Goal: Task Accomplishment & Management: Use online tool/utility

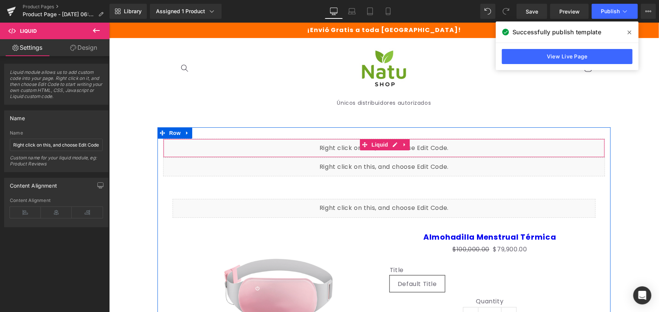
click at [390, 147] on div "Liquid" at bounding box center [384, 148] width 442 height 19
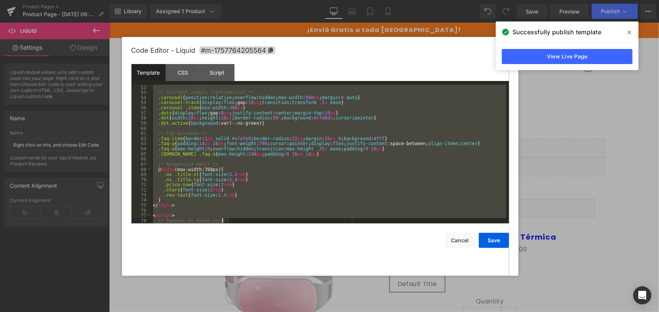
scroll to position [386, 0]
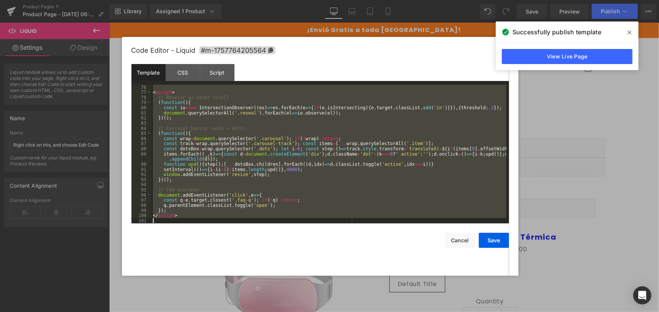
drag, startPoint x: 154, startPoint y: 84, endPoint x: 378, endPoint y: 294, distance: 307.0
click at [378, 294] on body "Liquid You are previewing how the will restyle your page. You can not edit Elem…" at bounding box center [329, 156] width 659 height 312
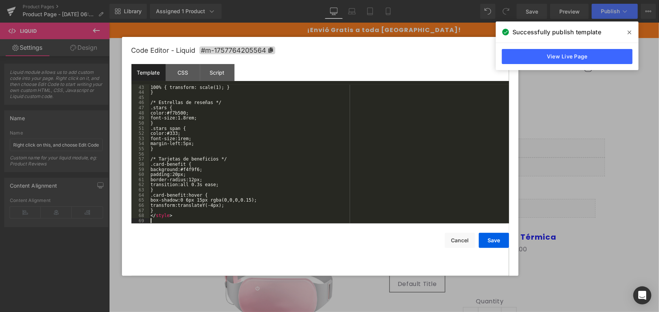
scroll to position [216, 0]
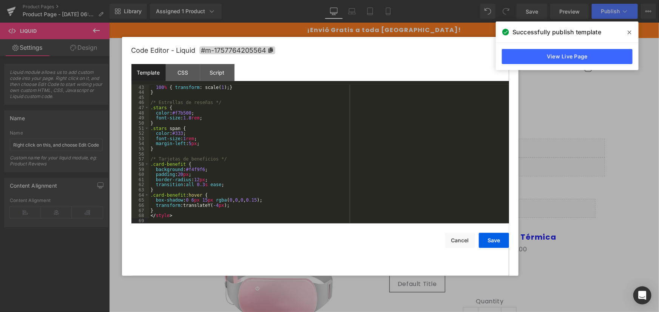
click at [406, 189] on div "100 % { transform : scale( 1 ); } } /* Estrellas de reseñas */ .stars { color :…" at bounding box center [327, 159] width 357 height 149
click at [492, 243] on button "Save" at bounding box center [494, 240] width 30 height 15
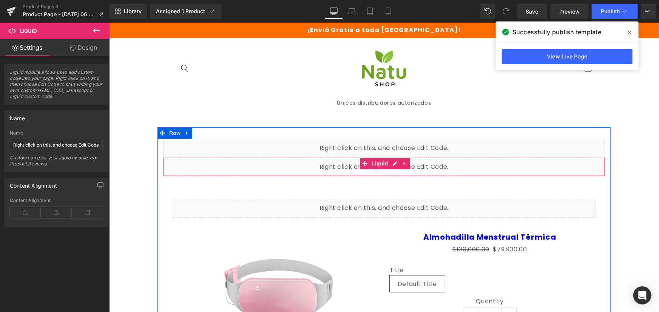
click at [389, 165] on div "Liquid" at bounding box center [384, 166] width 442 height 19
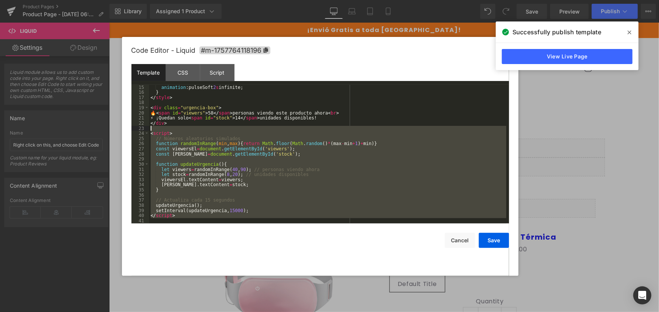
scroll to position [0, 0]
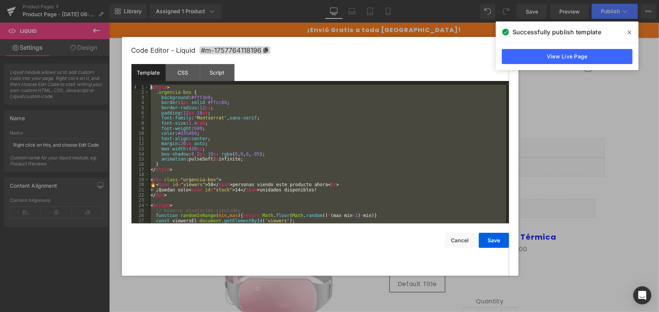
drag, startPoint x: 204, startPoint y: 220, endPoint x: 109, endPoint y: 25, distance: 217.4
click at [109, 25] on body "Liquid You are previewing how the will restyle your page. You can not edit Elem…" at bounding box center [329, 156] width 659 height 312
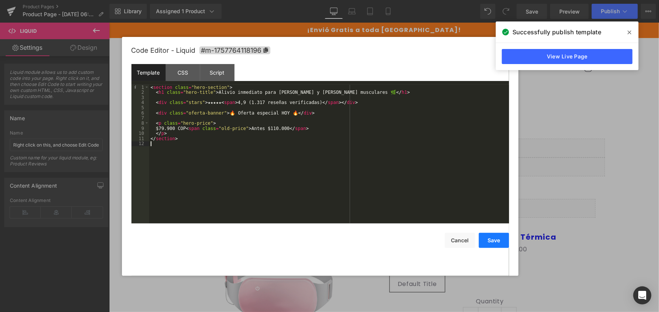
click at [486, 237] on button "Save" at bounding box center [494, 240] width 30 height 15
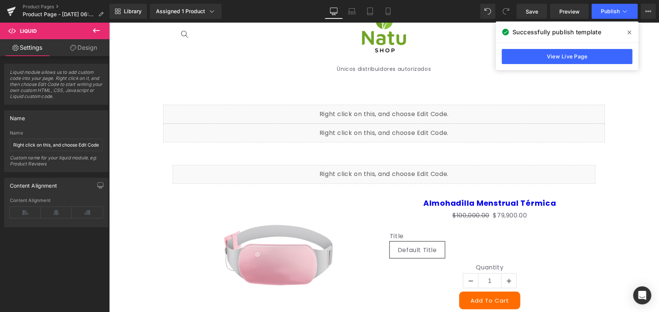
scroll to position [34, 0]
click at [426, 166] on div "Liquid" at bounding box center [383, 174] width 423 height 19
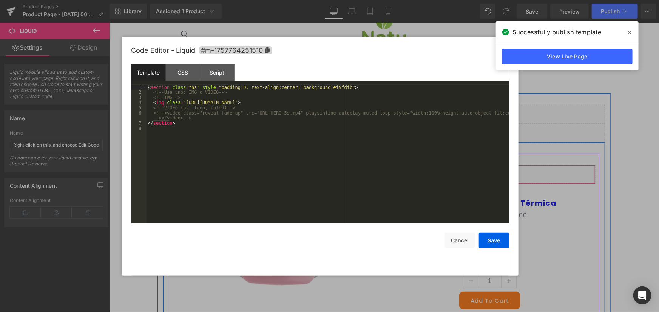
click at [389, 174] on link at bounding box center [394, 170] width 10 height 11
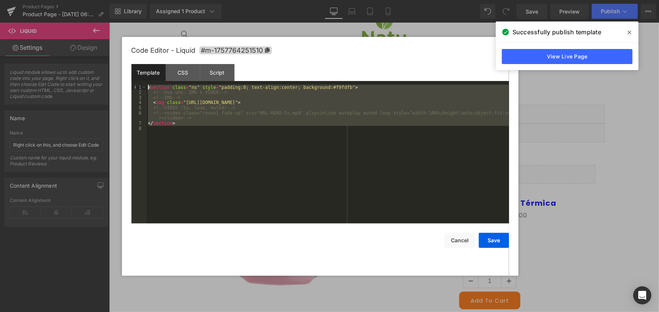
drag, startPoint x: 189, startPoint y: 145, endPoint x: 124, endPoint y: 64, distance: 103.8
click at [124, 64] on div "Code Editor - Liquid #m-1757764251510 Template CSS Script Data 1 2 3 4 5 6 7 8 …" at bounding box center [320, 156] width 396 height 239
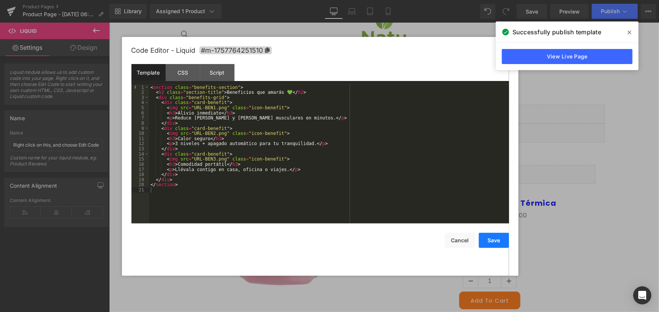
click at [497, 245] on button "Save" at bounding box center [494, 240] width 30 height 15
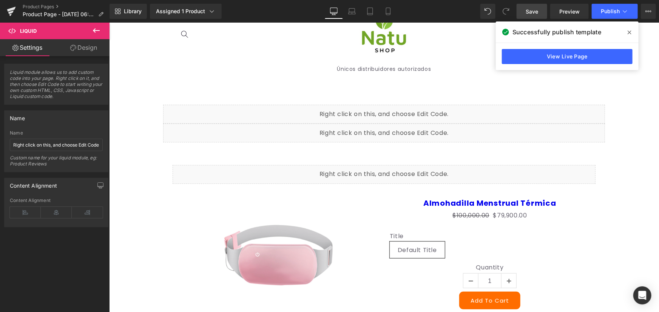
click at [533, 15] on link "Save" at bounding box center [531, 11] width 31 height 15
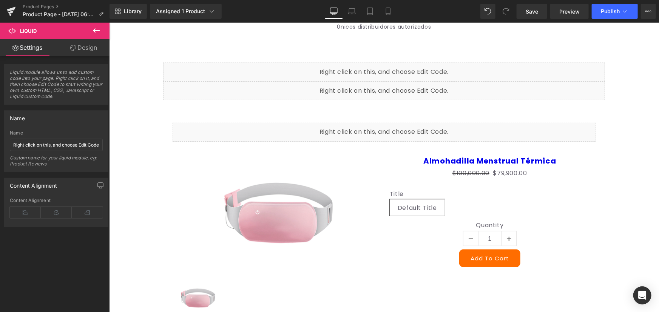
scroll to position [103, 0]
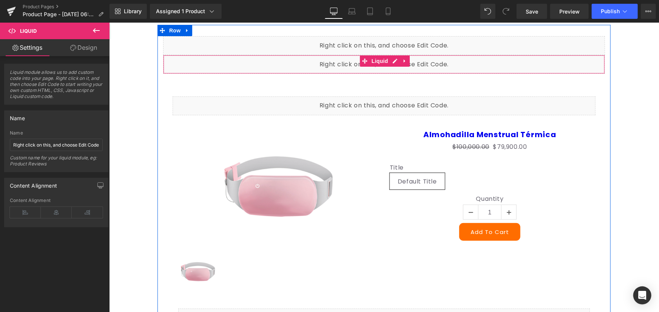
click at [390, 58] on div "Liquid" at bounding box center [384, 64] width 442 height 19
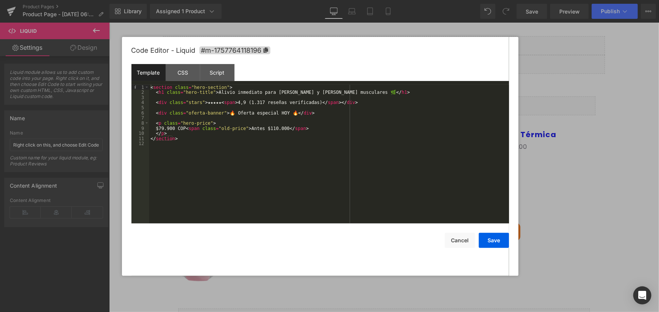
click at [571, 73] on div at bounding box center [329, 156] width 659 height 312
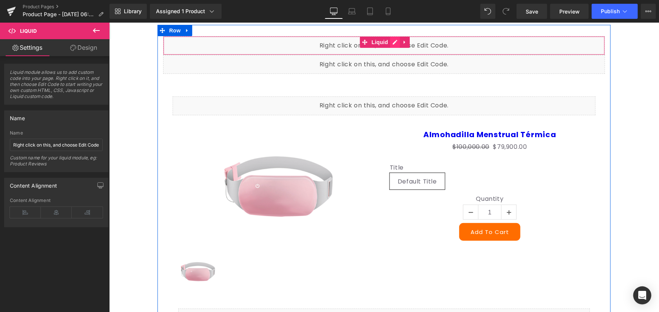
click at [389, 42] on div "Liquid" at bounding box center [384, 45] width 442 height 19
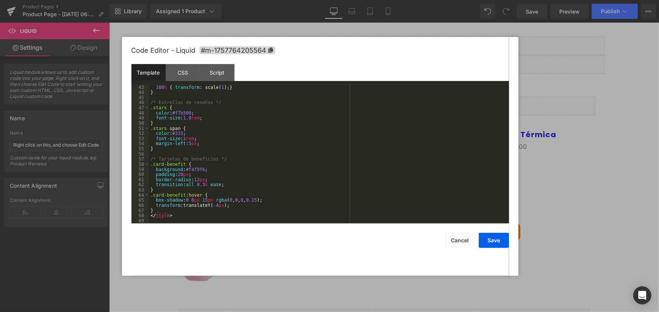
scroll to position [216, 0]
click at [596, 179] on div at bounding box center [329, 156] width 659 height 312
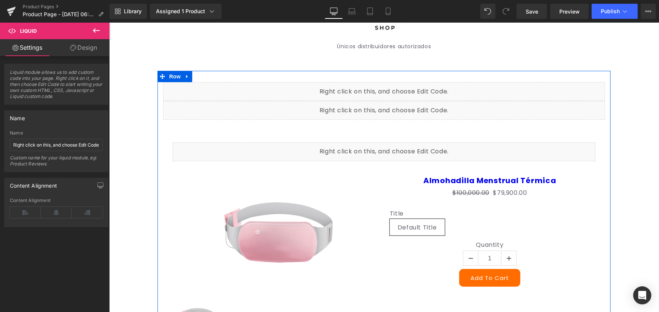
scroll to position [68, 0]
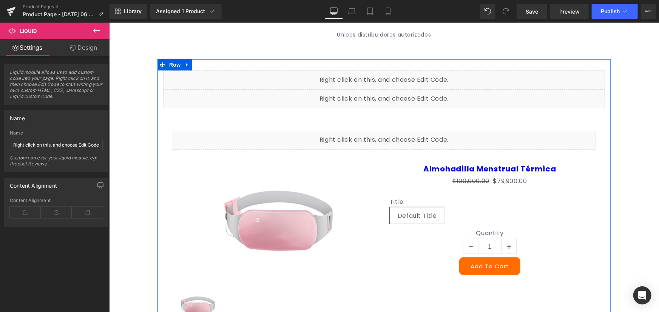
click at [269, 214] on div "Sale Off (P) Image" at bounding box center [278, 221] width 200 height 120
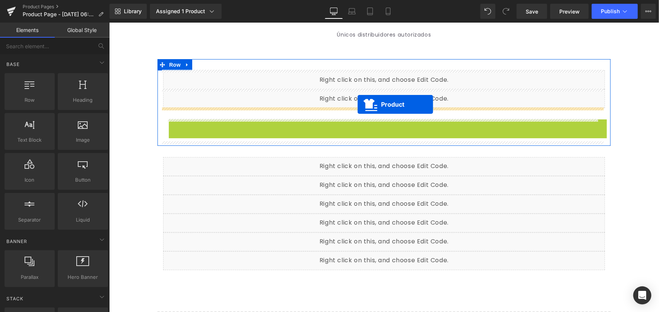
drag, startPoint x: 356, startPoint y: 119, endPoint x: 357, endPoint y: 105, distance: 14.4
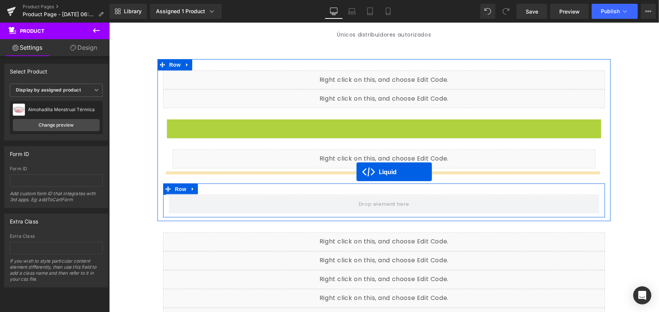
drag, startPoint x: 363, startPoint y: 126, endPoint x: 356, endPoint y: 172, distance: 46.2
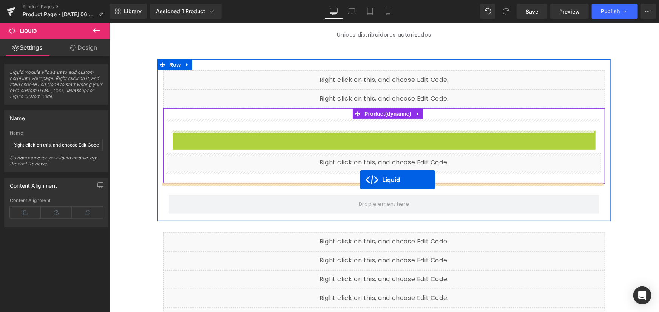
drag, startPoint x: 363, startPoint y: 134, endPoint x: 359, endPoint y: 180, distance: 46.2
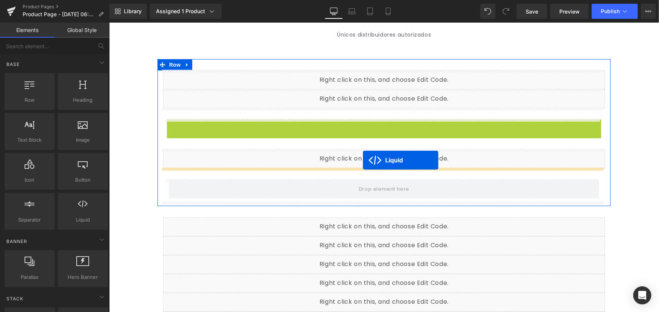
drag, startPoint x: 364, startPoint y: 125, endPoint x: 362, endPoint y: 160, distance: 35.5
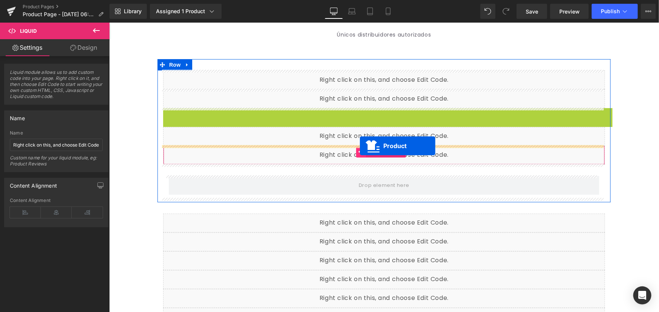
drag, startPoint x: 355, startPoint y: 114, endPoint x: 359, endPoint y: 146, distance: 32.0
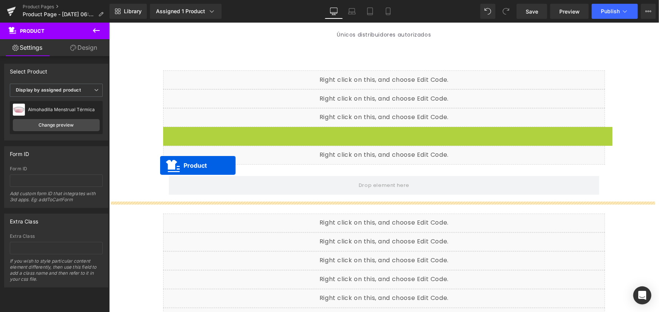
drag, startPoint x: 357, startPoint y: 132, endPoint x: 160, endPoint y: 166, distance: 199.8
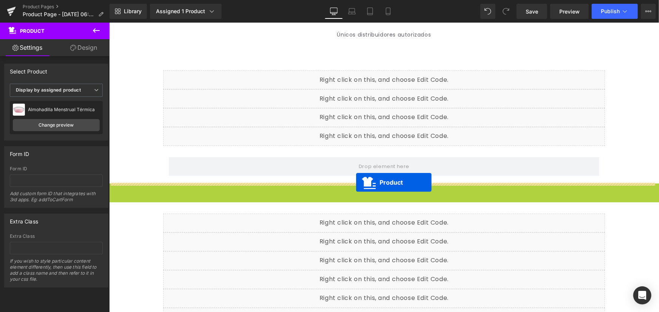
drag, startPoint x: 351, startPoint y: 189, endPoint x: 356, endPoint y: 182, distance: 8.1
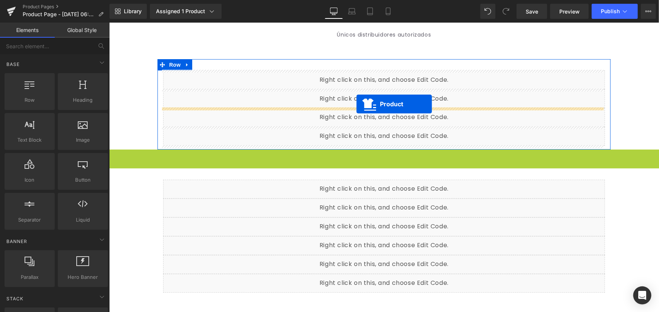
drag, startPoint x: 352, startPoint y: 154, endPoint x: 356, endPoint y: 104, distance: 50.3
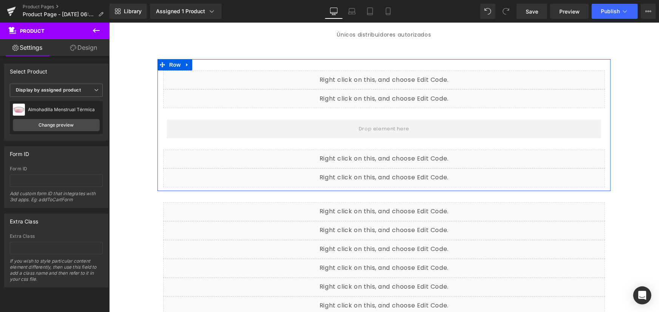
click at [393, 95] on div "Liquid" at bounding box center [384, 98] width 442 height 19
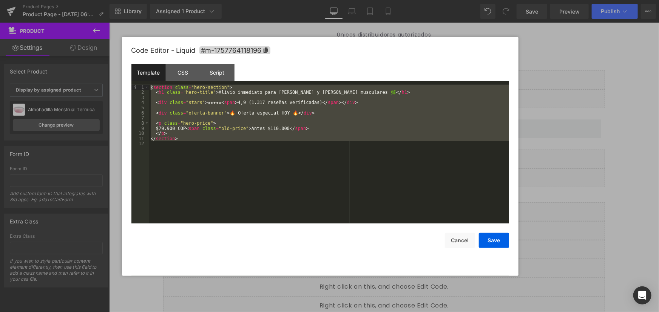
drag, startPoint x: 182, startPoint y: 126, endPoint x: 122, endPoint y: 54, distance: 93.8
click at [122, 54] on div "Code Editor - Liquid #m-1757764118196 Template CSS Script Data 1 2 3 4 5 6 7 8 …" at bounding box center [320, 156] width 396 height 239
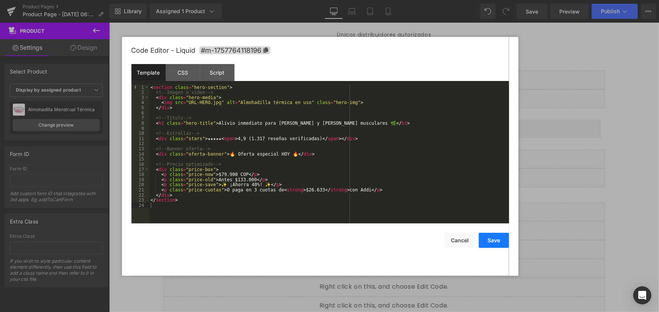
drag, startPoint x: 510, startPoint y: 242, endPoint x: 504, endPoint y: 235, distance: 8.8
click at [509, 242] on div "Code Editor - Liquid #m-1757764118196 Template CSS Script Data 1 2 3 4 5 6 7 8 …" at bounding box center [320, 156] width 396 height 239
click at [498, 238] on button "Save" at bounding box center [494, 240] width 30 height 15
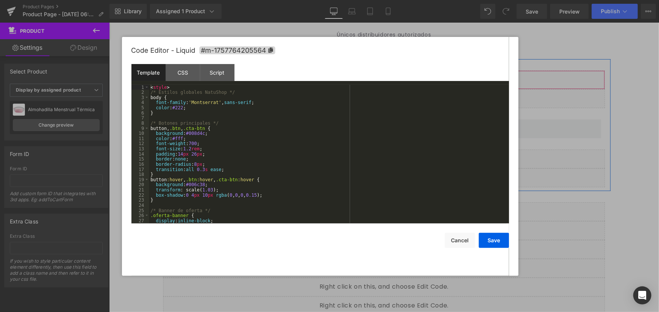
click at [391, 77] on div "Liquid" at bounding box center [384, 79] width 442 height 19
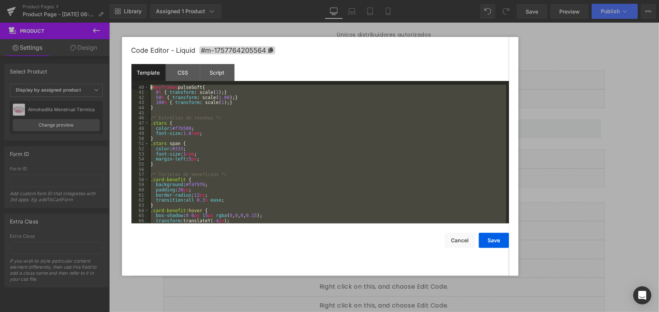
scroll to position [0, 0]
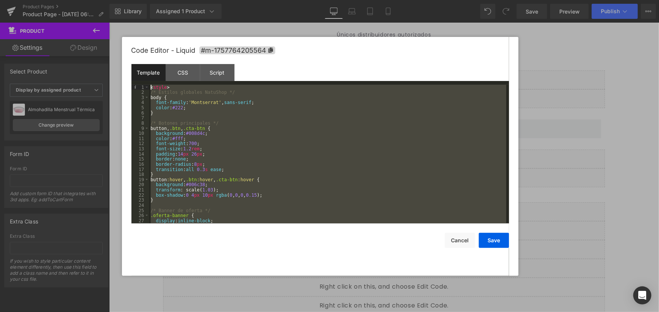
drag, startPoint x: 206, startPoint y: 219, endPoint x: 77, endPoint y: -11, distance: 264.1
click at [77, 0] on html "Product You are previewing how the will restyle your page. You can not edit Ele…" at bounding box center [329, 156] width 659 height 312
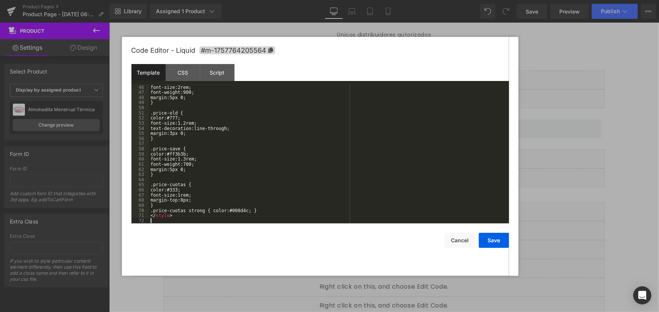
scroll to position [231, 0]
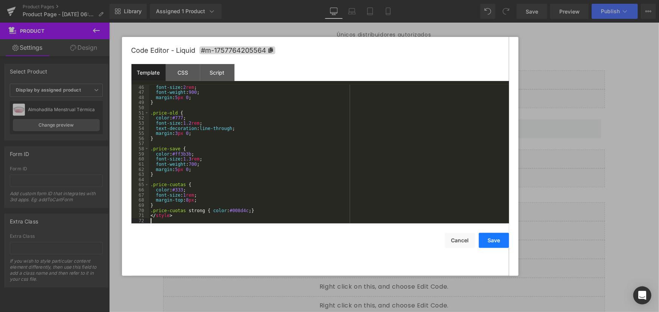
click at [506, 240] on button "Save" at bounding box center [494, 240] width 30 height 15
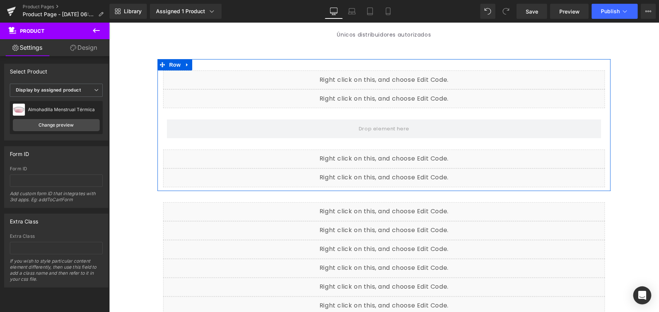
click at [392, 93] on div "Liquid" at bounding box center [384, 98] width 442 height 19
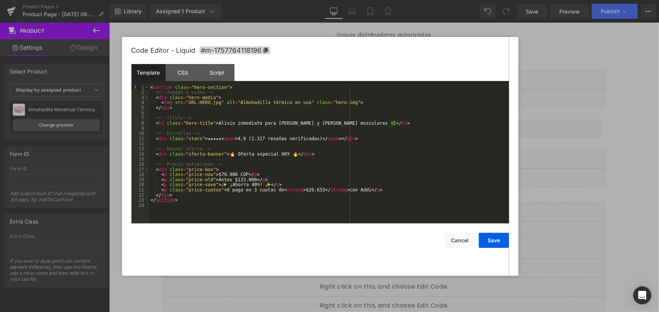
click at [556, 127] on div at bounding box center [329, 156] width 659 height 312
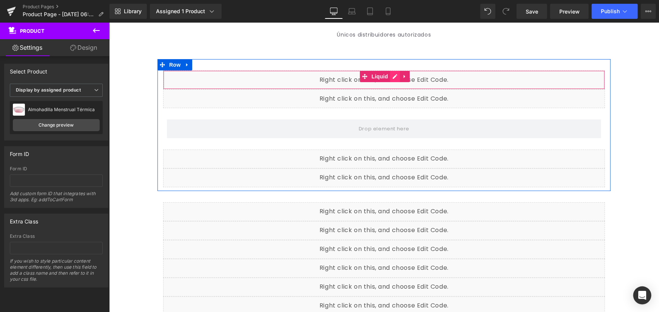
click at [388, 79] on div "Liquid" at bounding box center [384, 79] width 442 height 19
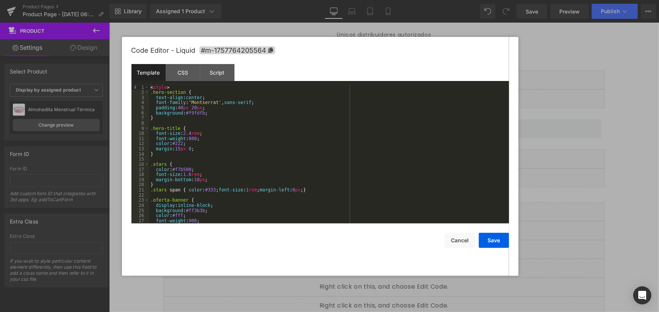
drag, startPoint x: 577, startPoint y: 110, endPoint x: 386, endPoint y: 119, distance: 191.6
click at [577, 110] on div at bounding box center [329, 156] width 659 height 312
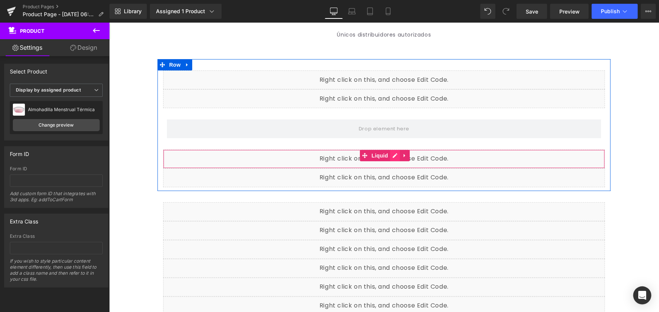
click at [391, 153] on div "Liquid" at bounding box center [384, 158] width 442 height 19
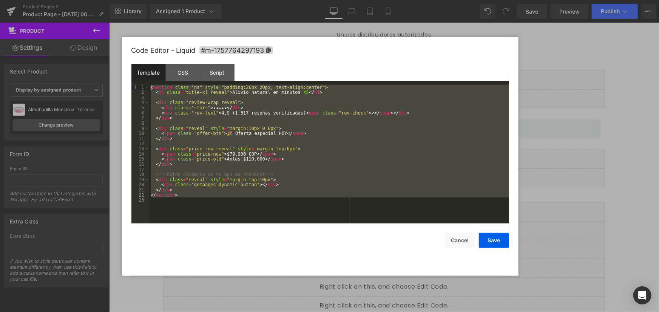
drag, startPoint x: 179, startPoint y: 200, endPoint x: 102, endPoint y: 53, distance: 165.4
click at [102, 53] on body "Product You are previewing how the will restyle your page. You can not edit Ele…" at bounding box center [329, 156] width 659 height 312
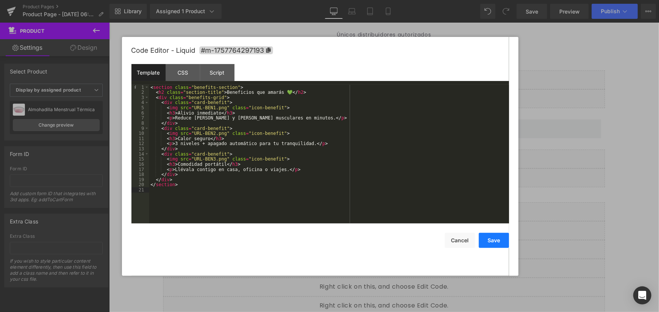
click at [497, 245] on button "Save" at bounding box center [494, 240] width 30 height 15
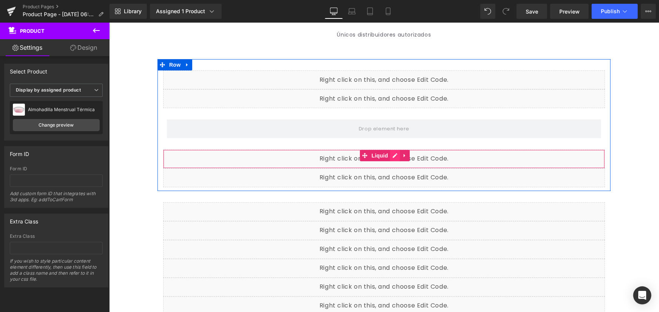
click at [391, 154] on div "Liquid" at bounding box center [384, 158] width 442 height 19
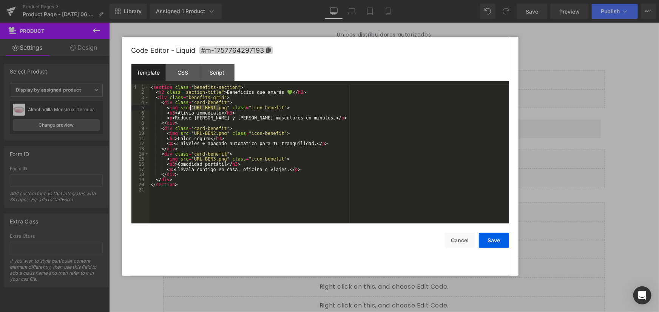
drag, startPoint x: 220, startPoint y: 107, endPoint x: 190, endPoint y: 109, distance: 30.3
click at [190, 109] on div "< section class = "benefits-section" > < h2 class = "section-title" > Beneficio…" at bounding box center [329, 159] width 360 height 149
drag, startPoint x: 190, startPoint y: 134, endPoint x: 219, endPoint y: 132, distance: 28.7
click at [219, 132] on div "< section class = "benefits-section" > < h2 class = "section-title" > Beneficio…" at bounding box center [329, 159] width 360 height 149
click at [499, 239] on button "Save" at bounding box center [494, 240] width 30 height 15
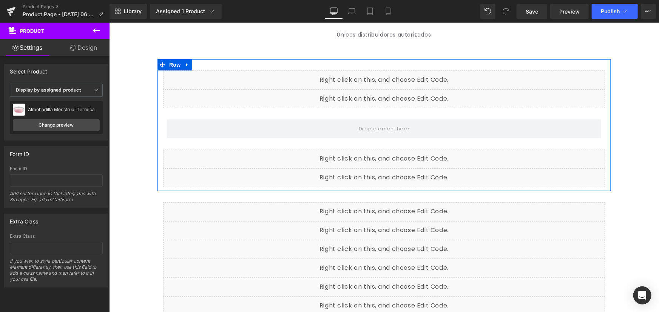
click at [390, 94] on div "Liquid" at bounding box center [384, 98] width 442 height 19
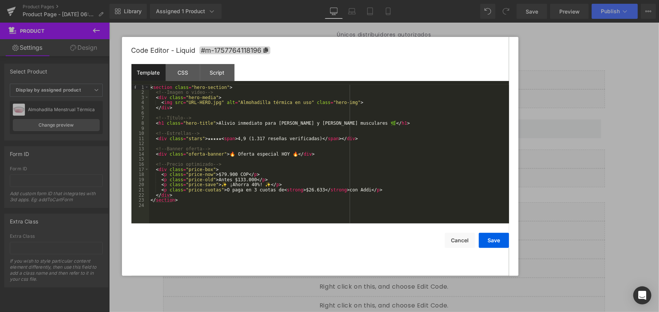
click at [510, 139] on div "Code Editor - Liquid #m-1757764118196 Template CSS Script Data 1 2 3 4 5 6 7 8 …" at bounding box center [320, 156] width 396 height 239
drag, startPoint x: 461, startPoint y: 238, endPoint x: 460, endPoint y: 234, distance: 4.3
click at [461, 239] on button "Cancel" at bounding box center [460, 240] width 30 height 15
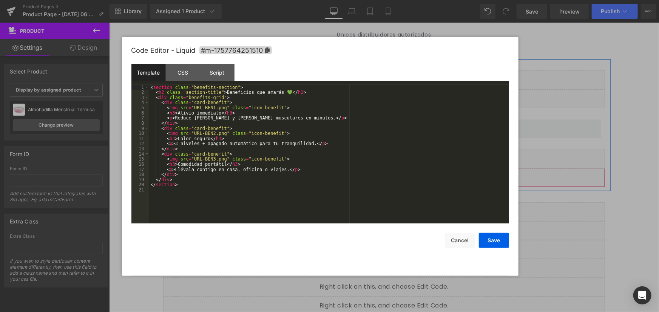
click at [389, 175] on div "Liquid" at bounding box center [384, 177] width 442 height 19
drag, startPoint x: 577, startPoint y: 130, endPoint x: 455, endPoint y: 114, distance: 122.6
click at [577, 130] on div at bounding box center [329, 156] width 659 height 312
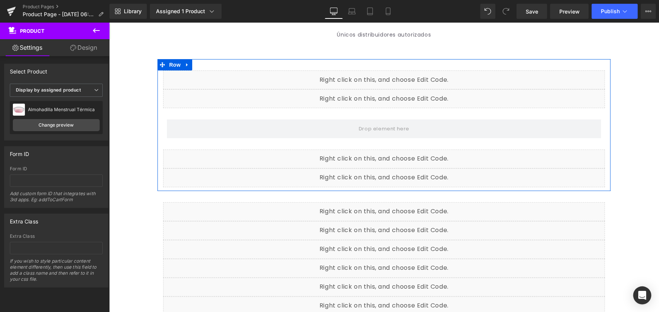
click at [390, 155] on div "Liquid" at bounding box center [384, 158] width 442 height 19
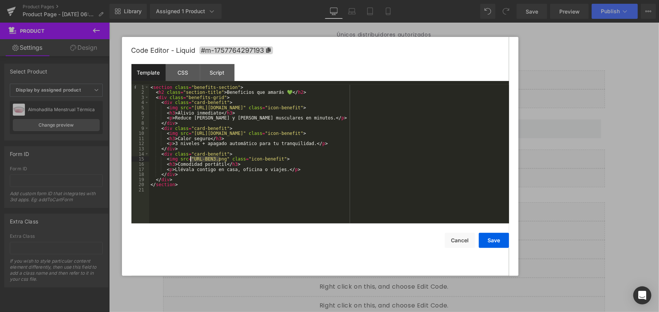
drag, startPoint x: 219, startPoint y: 160, endPoint x: 190, endPoint y: 160, distance: 29.4
click at [190, 160] on div "< section class = "benefits-section" > < h2 class = "section-title" > Beneficio…" at bounding box center [329, 159] width 360 height 149
click at [499, 238] on button "Save" at bounding box center [494, 240] width 30 height 15
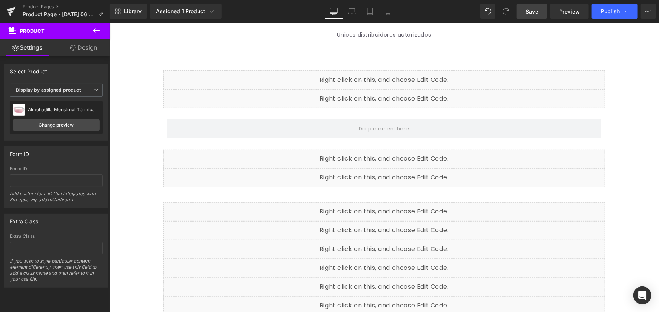
click at [530, 15] on span "Save" at bounding box center [531, 12] width 12 height 8
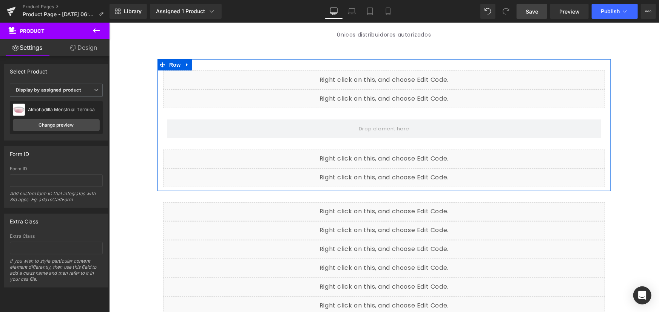
click at [387, 93] on div "Liquid" at bounding box center [384, 98] width 442 height 19
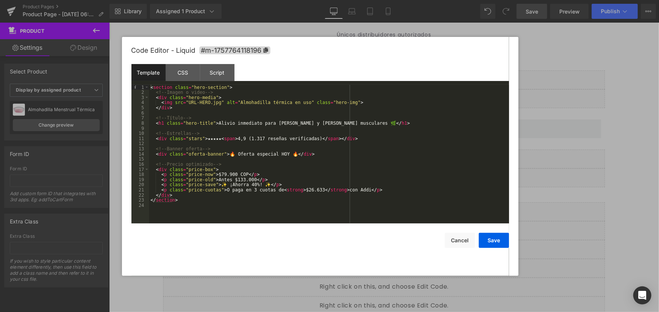
click at [570, 102] on div at bounding box center [329, 156] width 659 height 312
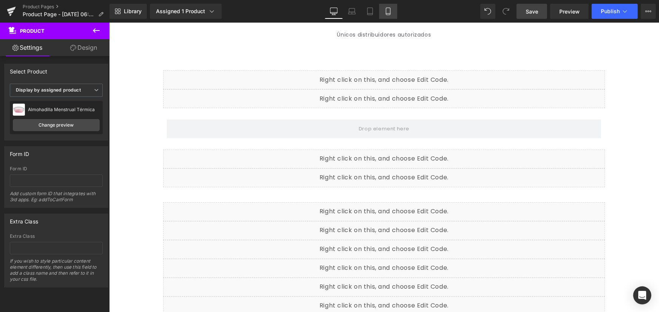
click at [386, 12] on icon at bounding box center [388, 12] width 8 height 8
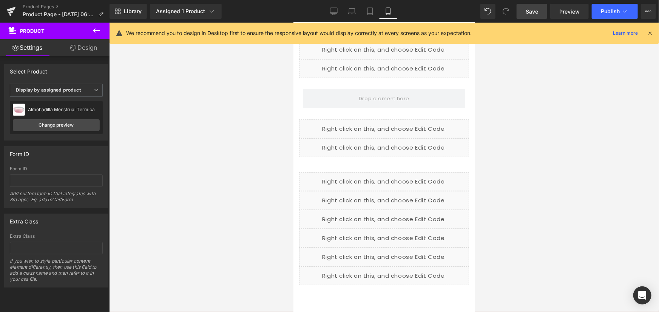
scroll to position [26, 0]
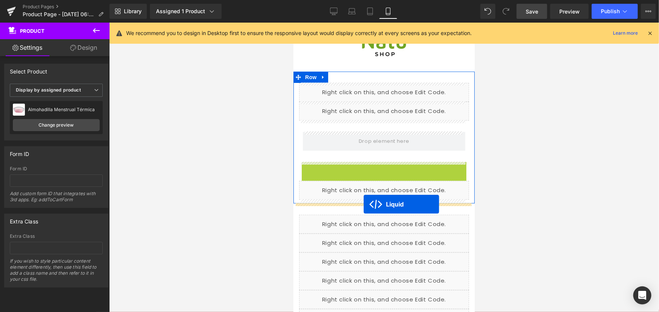
drag, startPoint x: 362, startPoint y: 166, endPoint x: 363, endPoint y: 204, distance: 37.8
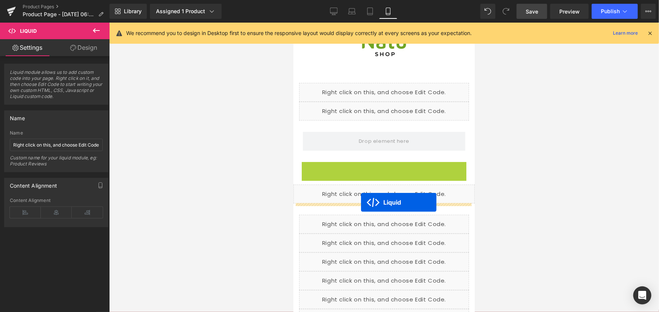
drag, startPoint x: 361, startPoint y: 169, endPoint x: 360, endPoint y: 202, distance: 33.2
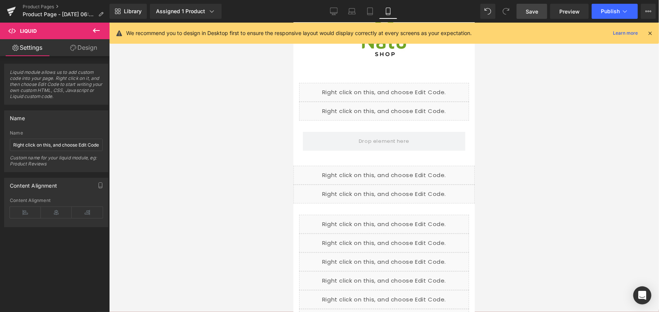
click at [535, 11] on span "Save" at bounding box center [531, 12] width 12 height 8
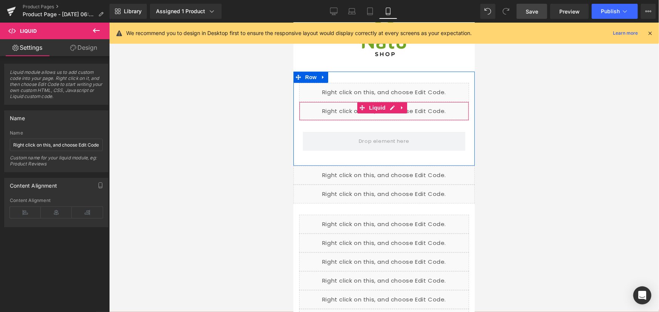
click at [387, 108] on div "Liquid" at bounding box center [384, 111] width 170 height 19
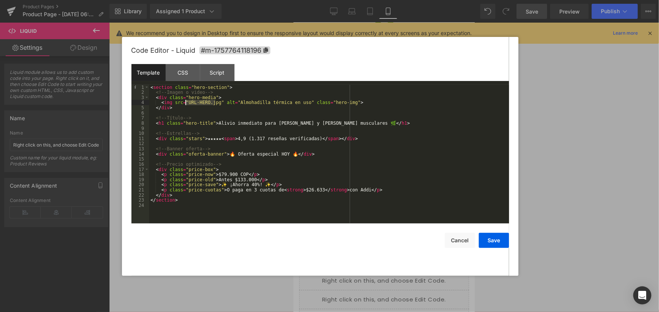
drag, startPoint x: 213, startPoint y: 104, endPoint x: 185, endPoint y: 102, distance: 28.0
click at [185, 102] on div "< section class = "hero-section" > <!-- Imagen o video --> < div class = "hero-…" at bounding box center [329, 159] width 360 height 149
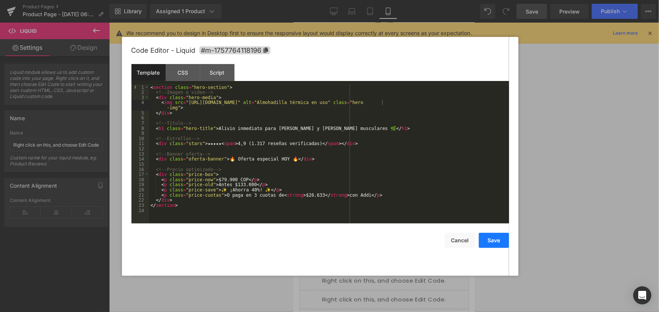
click at [493, 240] on button "Save" at bounding box center [494, 240] width 30 height 15
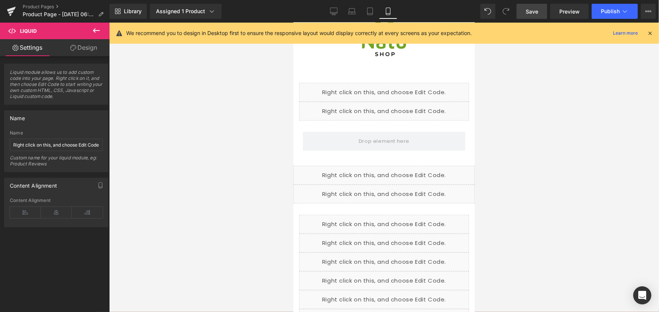
click at [539, 11] on link "Save" at bounding box center [531, 11] width 31 height 15
